Goal: Task Accomplishment & Management: Complete application form

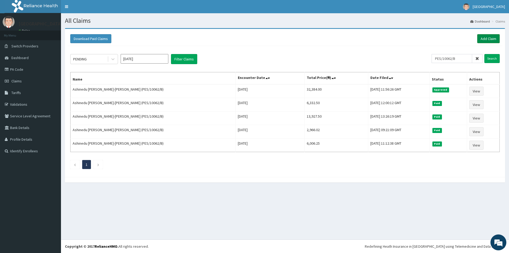
click at [488, 38] on link "Add Claim" at bounding box center [488, 38] width 23 height 9
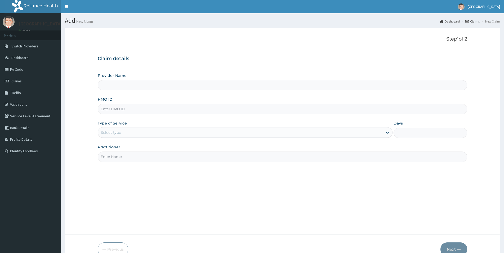
type input "[GEOGRAPHIC_DATA]"
click at [120, 109] on input "HMO ID" at bounding box center [283, 109] width 370 height 10
click at [105, 113] on input "HMO ID" at bounding box center [283, 109] width 370 height 10
paste input "PES/10062/B"
type input "PES/10062/B"
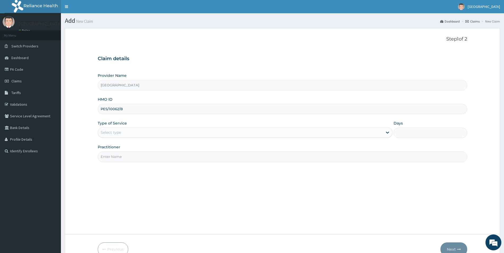
click at [119, 133] on div "Select type" at bounding box center [111, 132] width 20 height 5
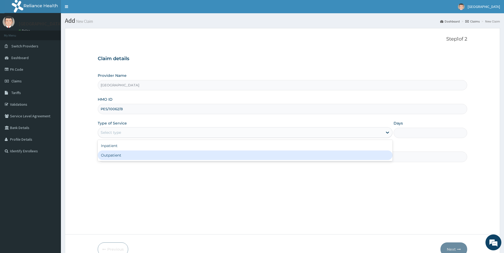
click at [115, 156] on div "Outpatient" at bounding box center [245, 156] width 295 height 10
type input "1"
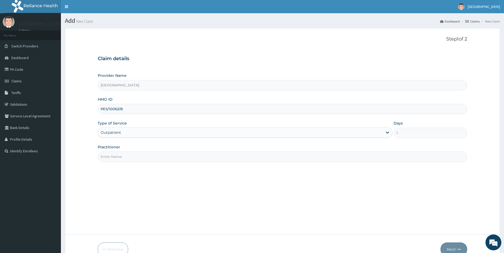
click at [121, 155] on input "Practitioner" at bounding box center [283, 157] width 370 height 10
click at [121, 156] on input "Practitioner" at bounding box center [283, 157] width 370 height 10
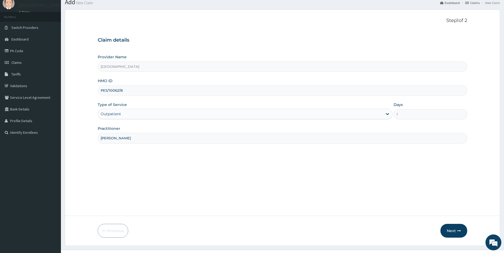
scroll to position [29, 0]
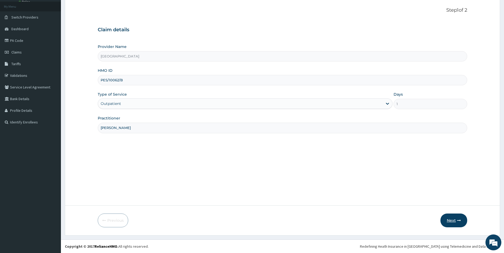
type input "DR NEWTON"
click at [454, 219] on button "Next" at bounding box center [454, 221] width 27 height 14
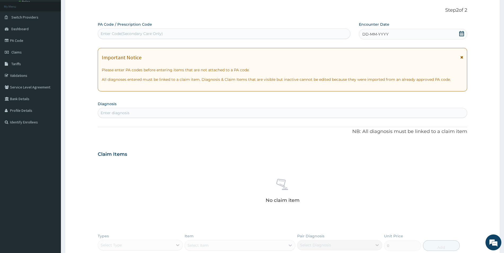
click at [118, 34] on div "Enter Code(Secondary Care Only)" at bounding box center [132, 33] width 62 height 5
click at [116, 34] on div "Enter Code(Secondary Care Only)" at bounding box center [132, 33] width 62 height 5
type input "PA/F5F0E7"
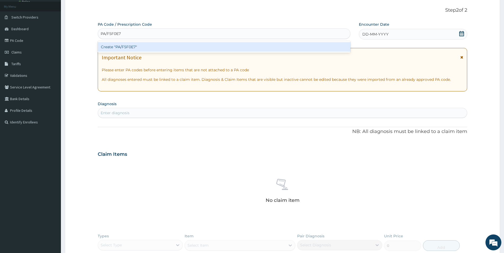
click at [180, 48] on div "Create "PA/F5F0E7"" at bounding box center [224, 47] width 253 height 10
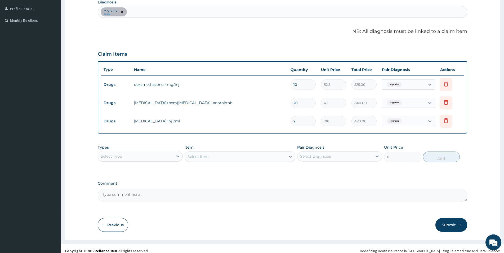
scroll to position [135, 0]
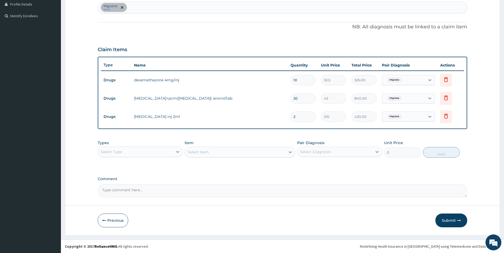
click at [153, 153] on div "Select Type" at bounding box center [135, 152] width 75 height 8
click at [130, 185] on div "Procedures" at bounding box center [140, 184] width 85 height 10
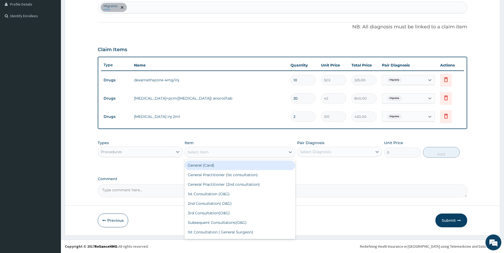
click at [216, 152] on div "Select Item" at bounding box center [235, 152] width 101 height 8
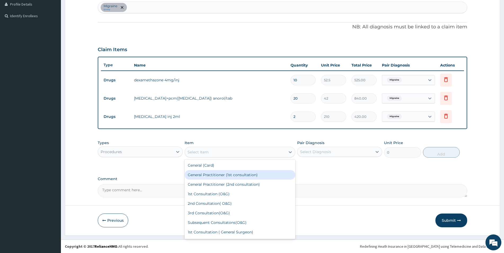
click at [206, 174] on div "General Practitioner (1st consultation)" at bounding box center [240, 175] width 111 height 10
type input "1500"
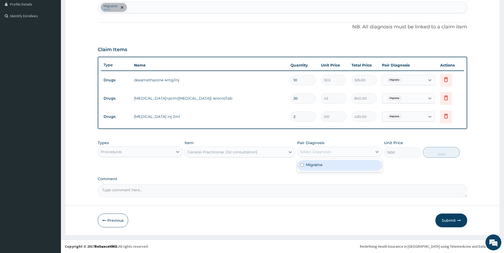
click at [346, 151] on div "Select Diagnosis" at bounding box center [335, 152] width 75 height 8
click at [302, 165] on input "checkbox" at bounding box center [301, 164] width 3 height 3
checkbox input "true"
click at [450, 221] on button "Submit" at bounding box center [452, 221] width 32 height 14
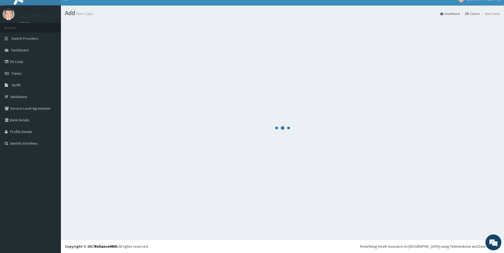
scroll to position [8, 0]
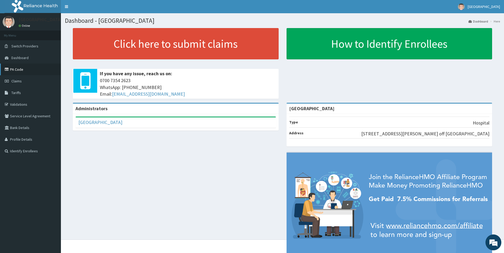
click at [17, 69] on link "PA Code" at bounding box center [30, 70] width 61 height 12
